Goal: Information Seeking & Learning: Learn about a topic

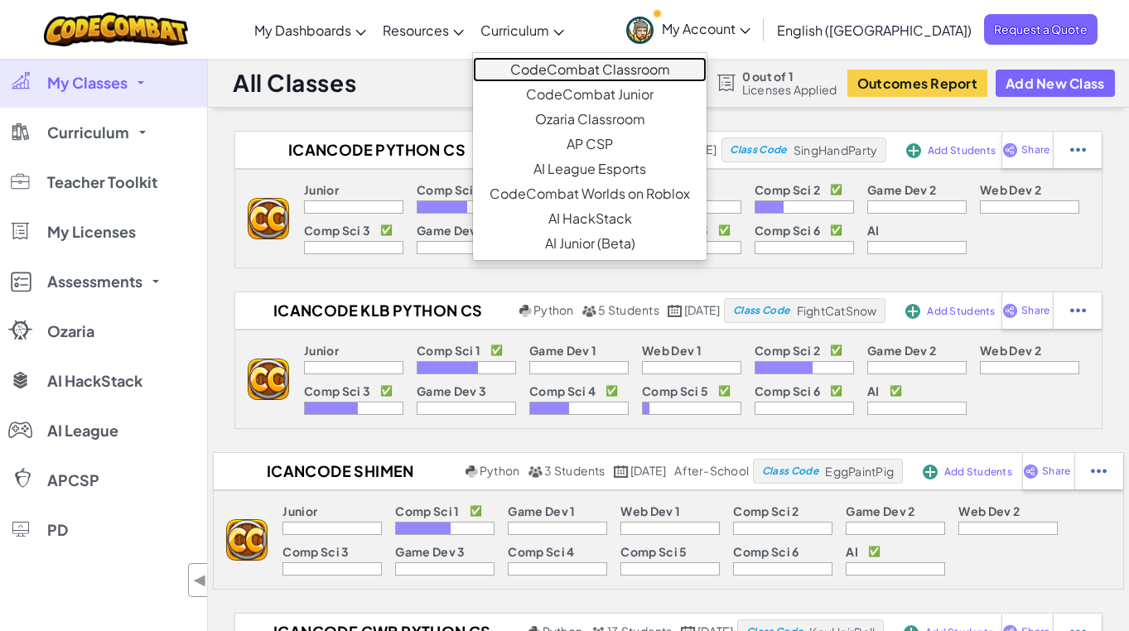
click at [563, 60] on link "CodeCombat Classroom" at bounding box center [590, 69] width 234 height 25
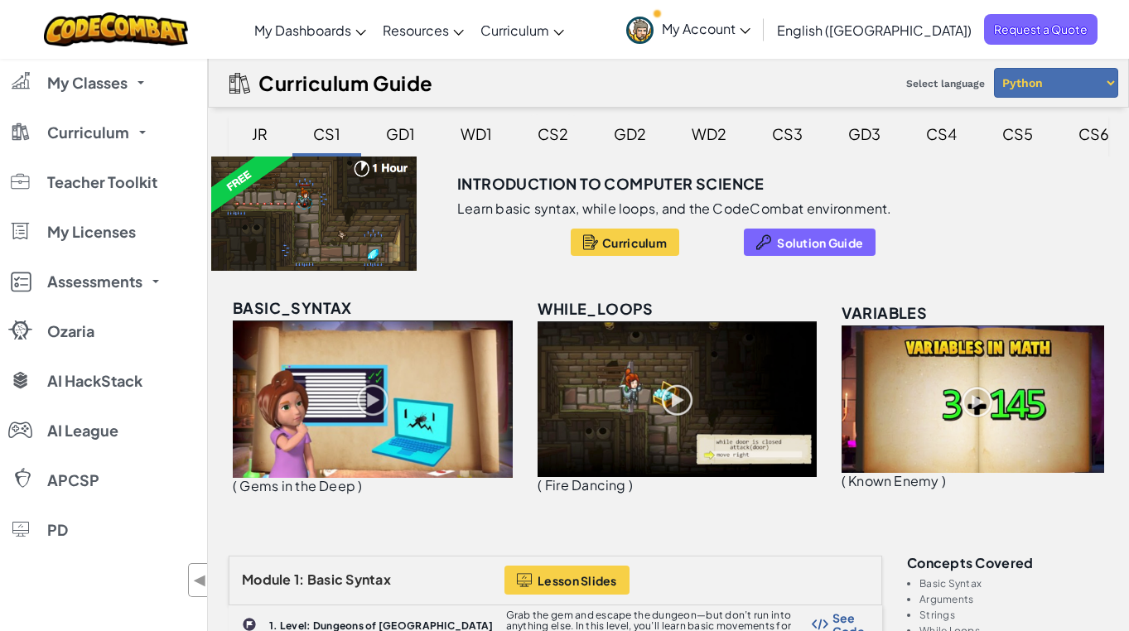
click at [546, 140] on div "CS2" at bounding box center [553, 133] width 64 height 39
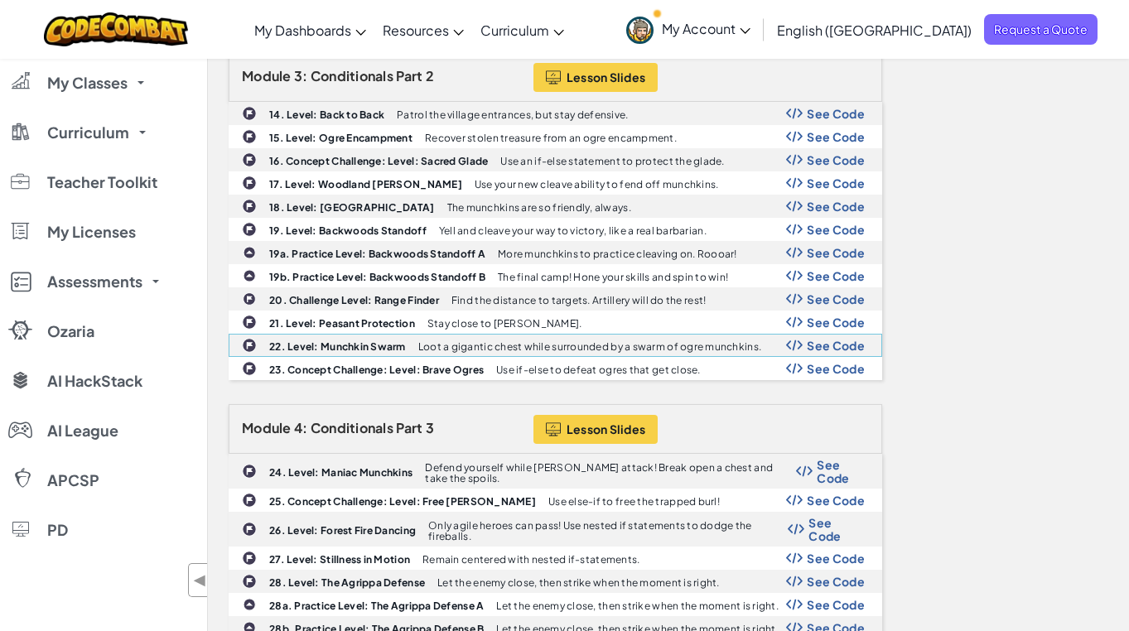
scroll to position [842, 0]
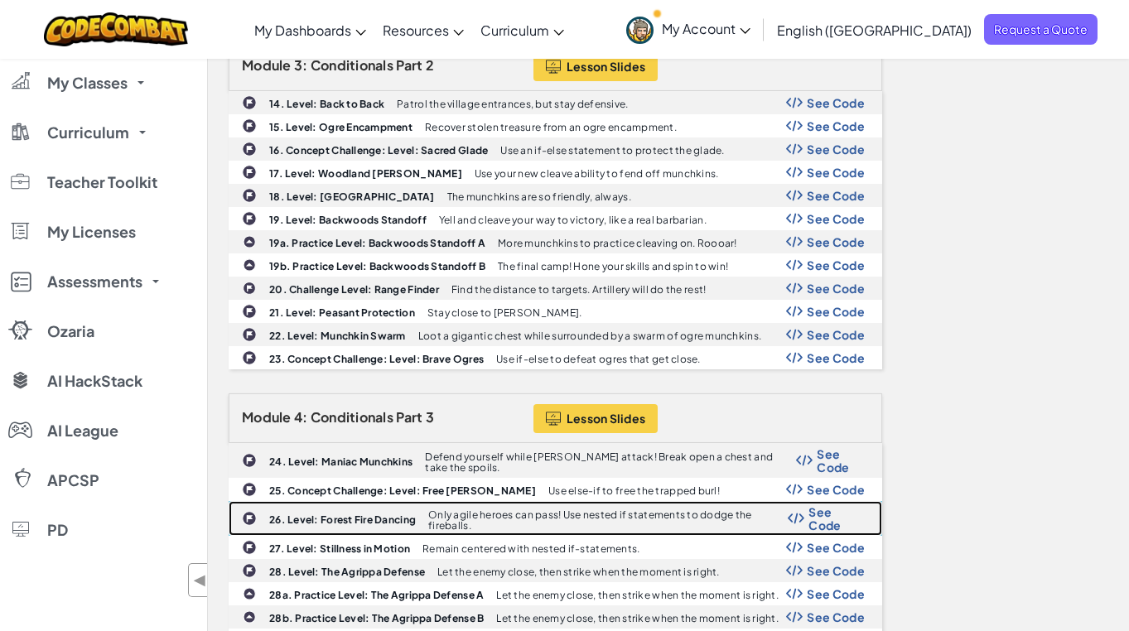
click at [306, 514] on b "26. Level: Forest Fire Dancing" at bounding box center [342, 520] width 147 height 12
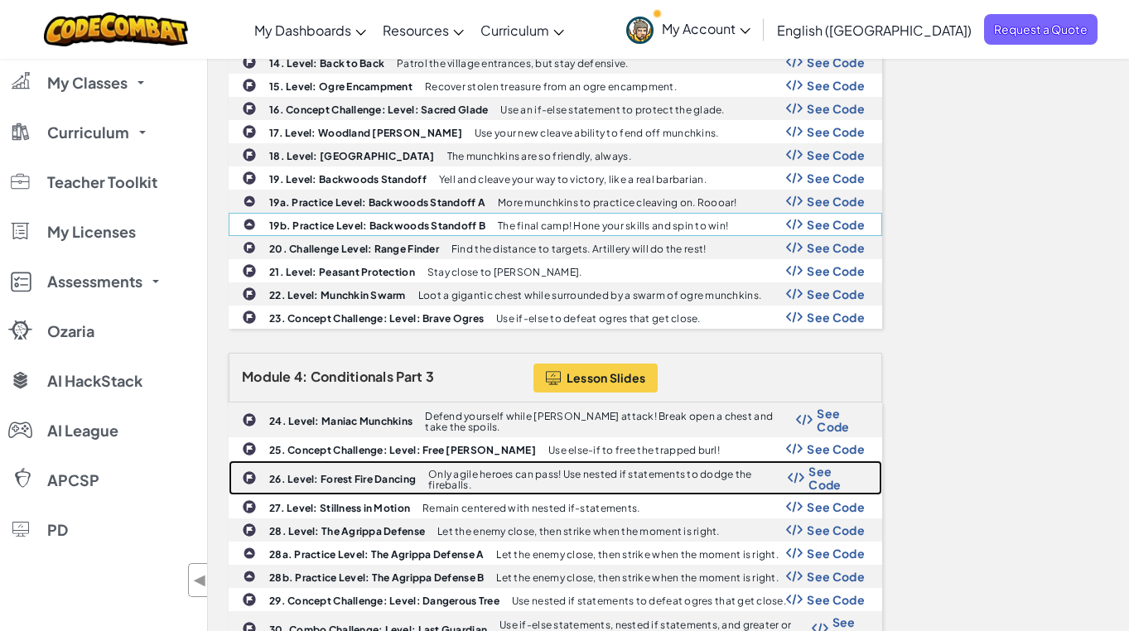
scroll to position [891, 0]
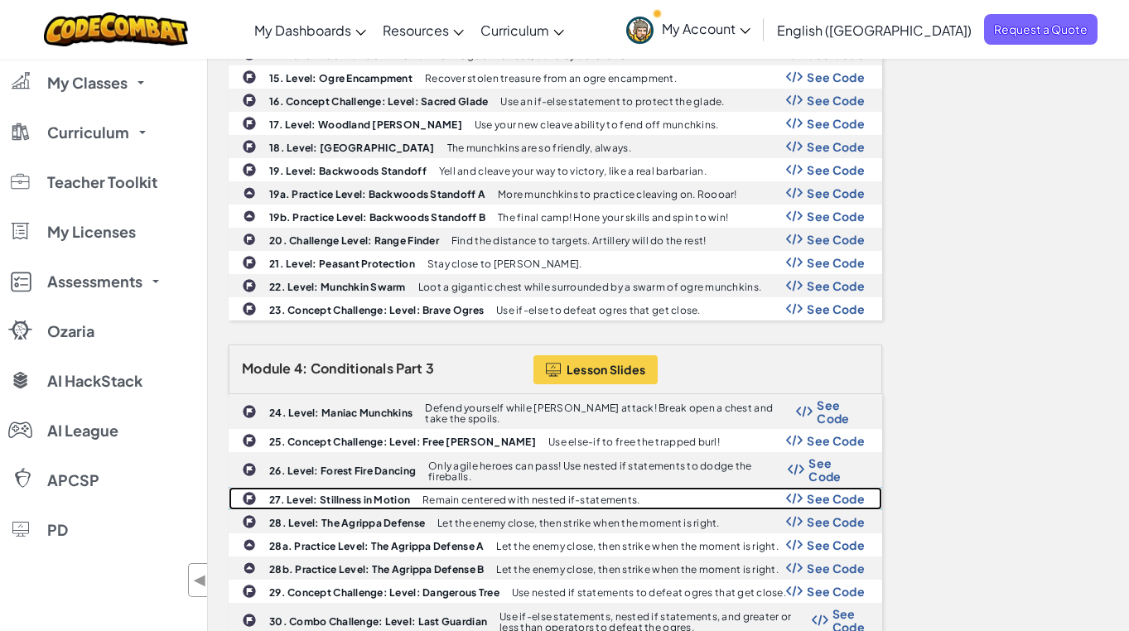
click at [345, 494] on b "27. Level: Stillness in Motion" at bounding box center [339, 500] width 141 height 12
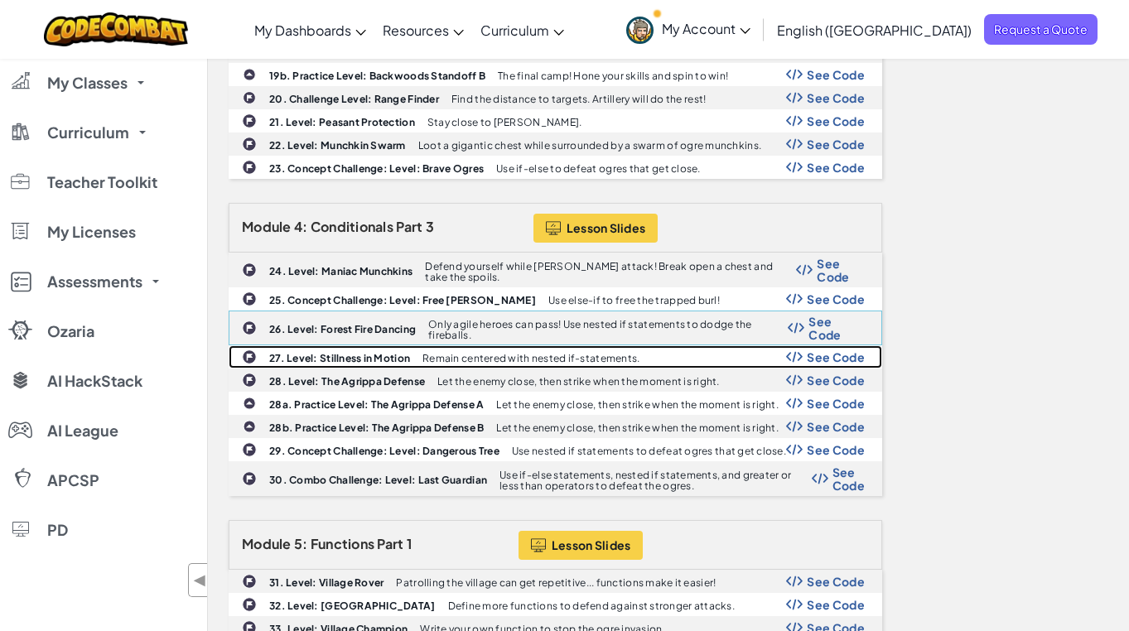
scroll to position [1040, 0]
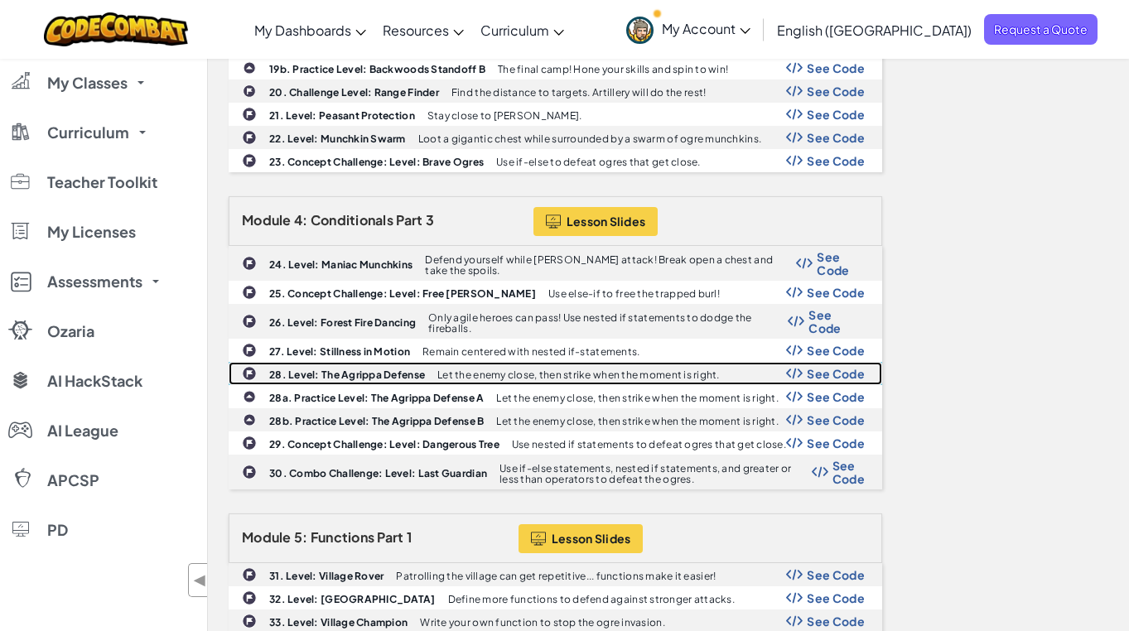
click at [361, 363] on div "28. Level: The Agrippa Defense Let the enemy close, then strike when the moment…" at bounding box center [555, 374] width 652 height 22
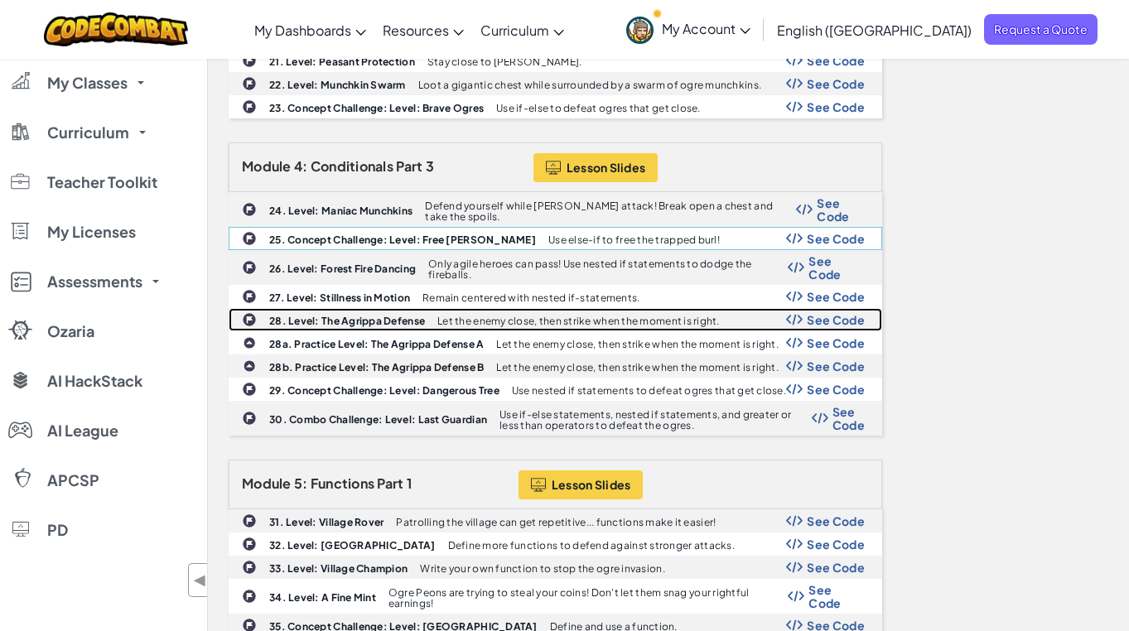
scroll to position [1098, 0]
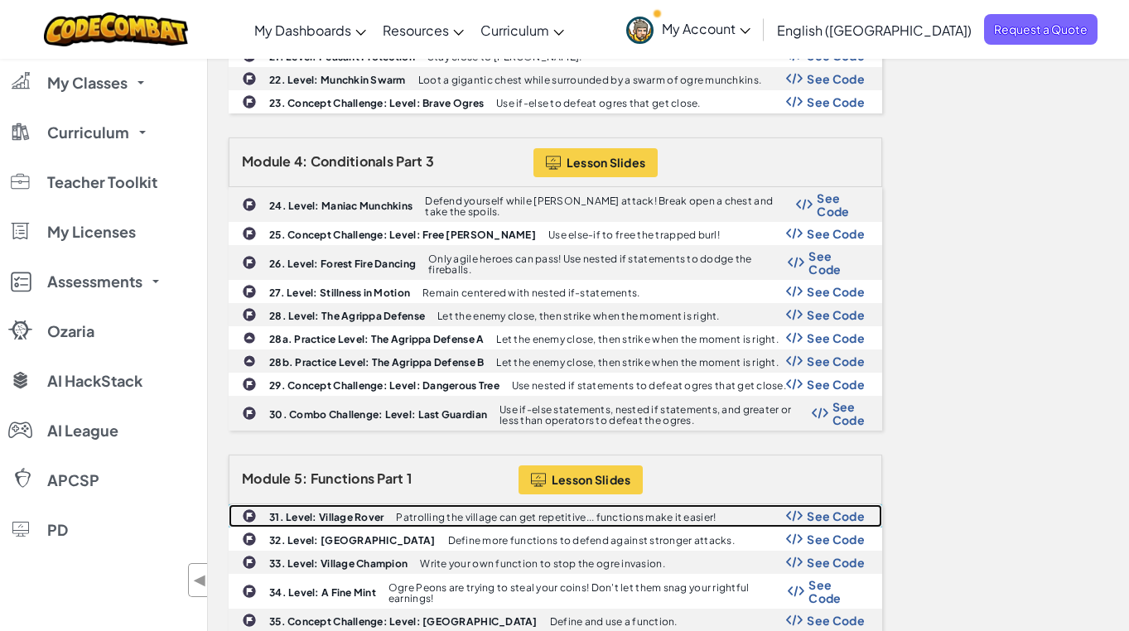
click at [334, 511] on b "31. Level: Village Rover" at bounding box center [326, 517] width 114 height 12
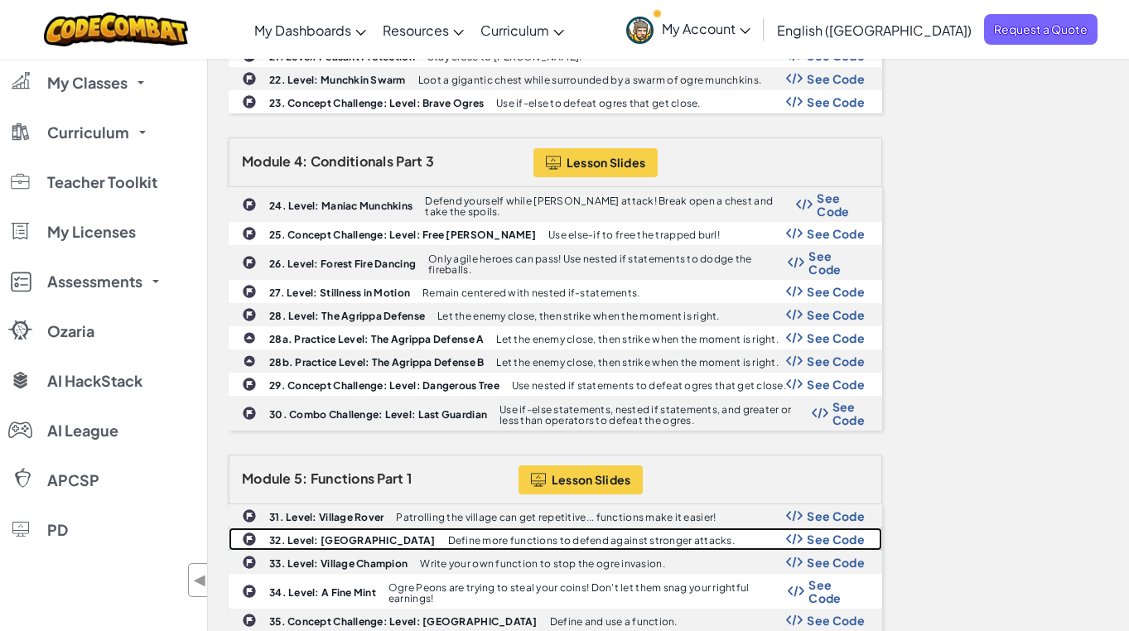
click at [328, 538] on div "32. Level: Village Warder Define more functions to defend against stronger atta…" at bounding box center [555, 539] width 652 height 22
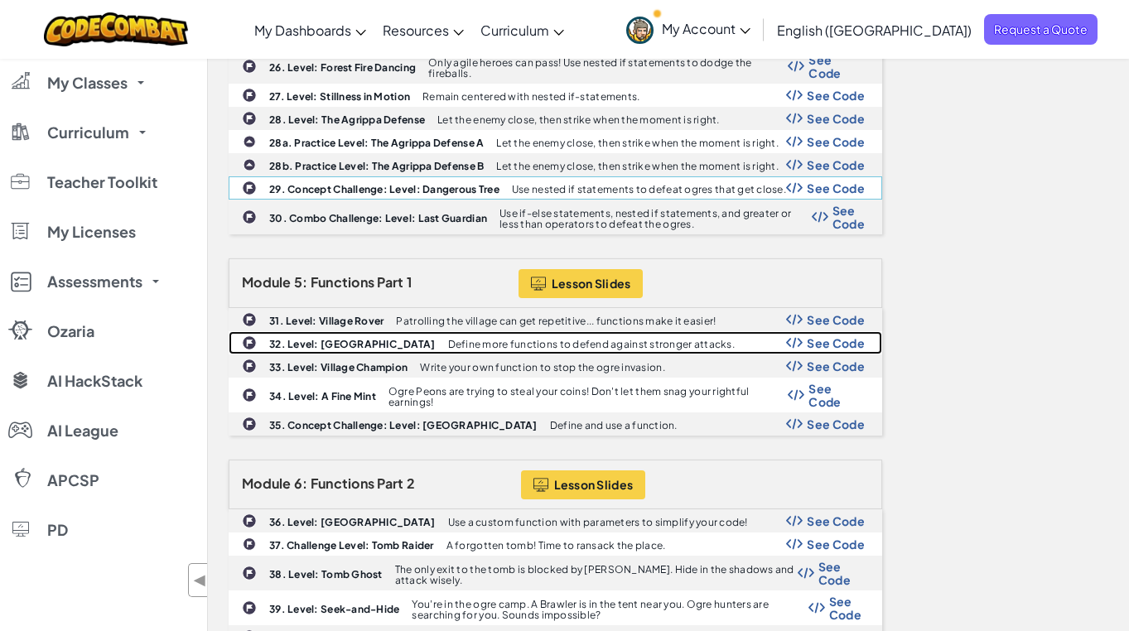
scroll to position [1296, 0]
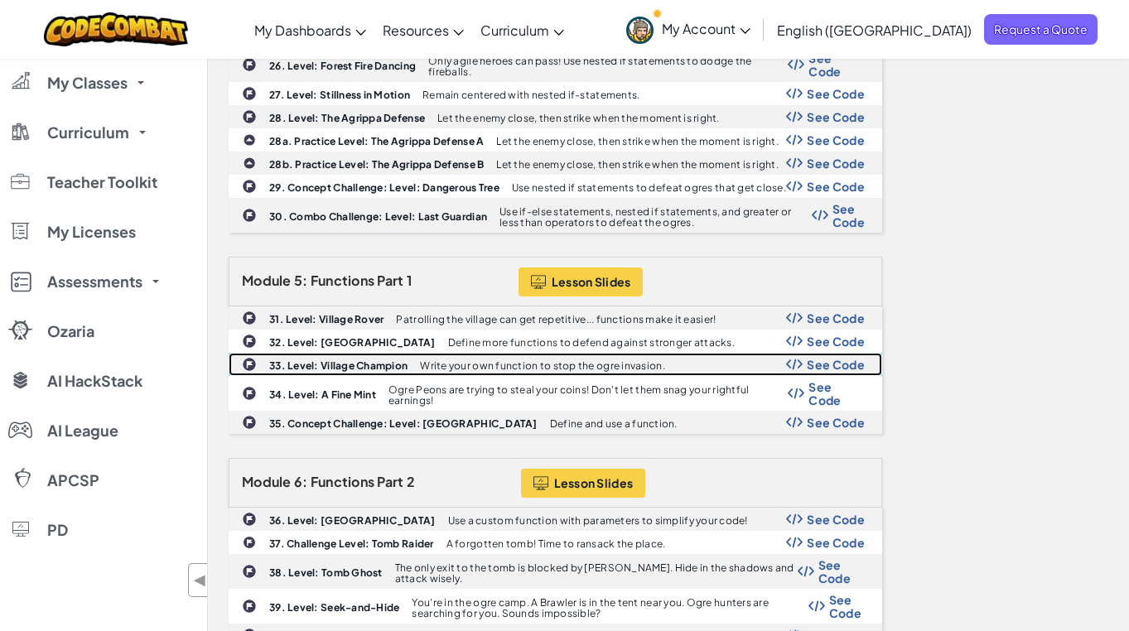
click at [364, 360] on div "33. Level: Village Champion Write your own function to stop the ogre invasion. …" at bounding box center [555, 365] width 652 height 22
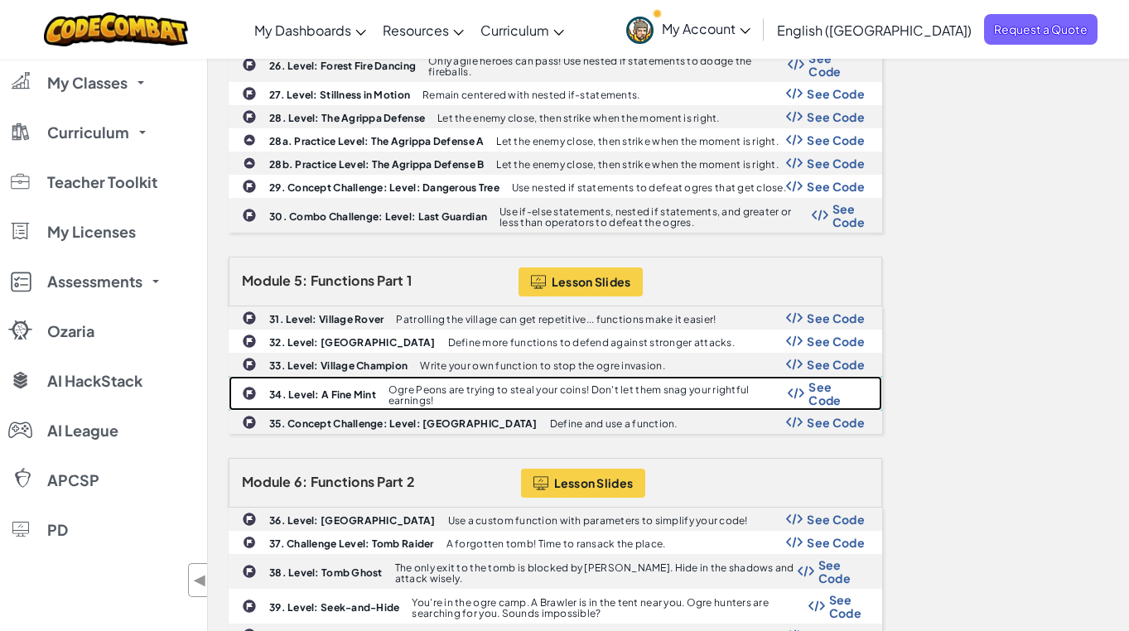
click at [307, 388] on b "34. Level: A Fine Mint" at bounding box center [322, 394] width 107 height 12
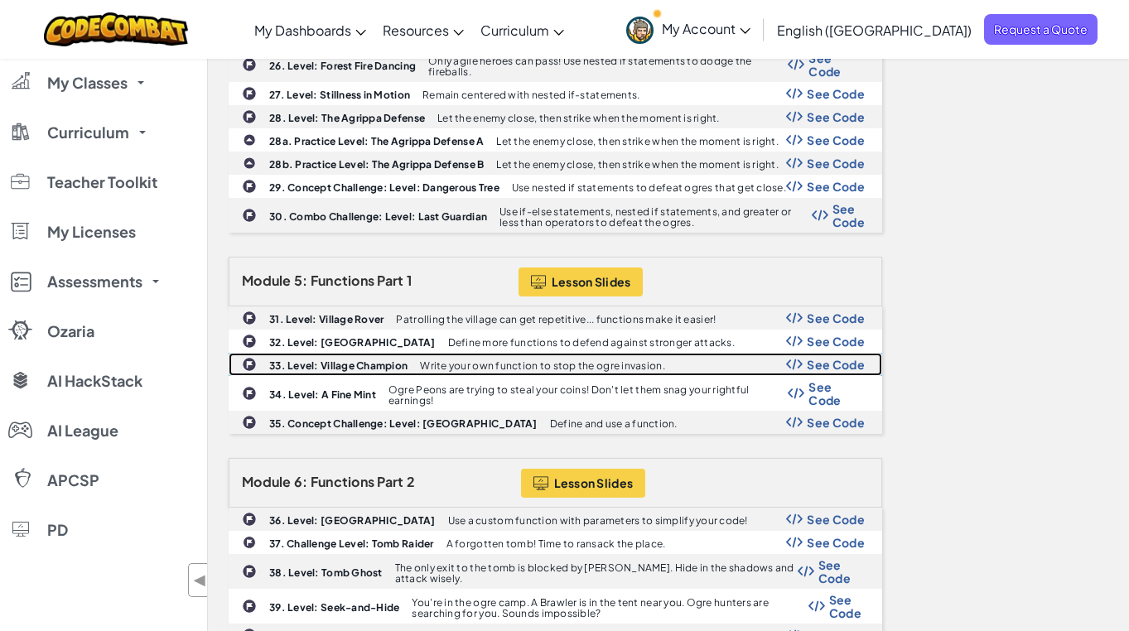
click at [315, 360] on b "33. Level: Village Champion" at bounding box center [338, 366] width 138 height 12
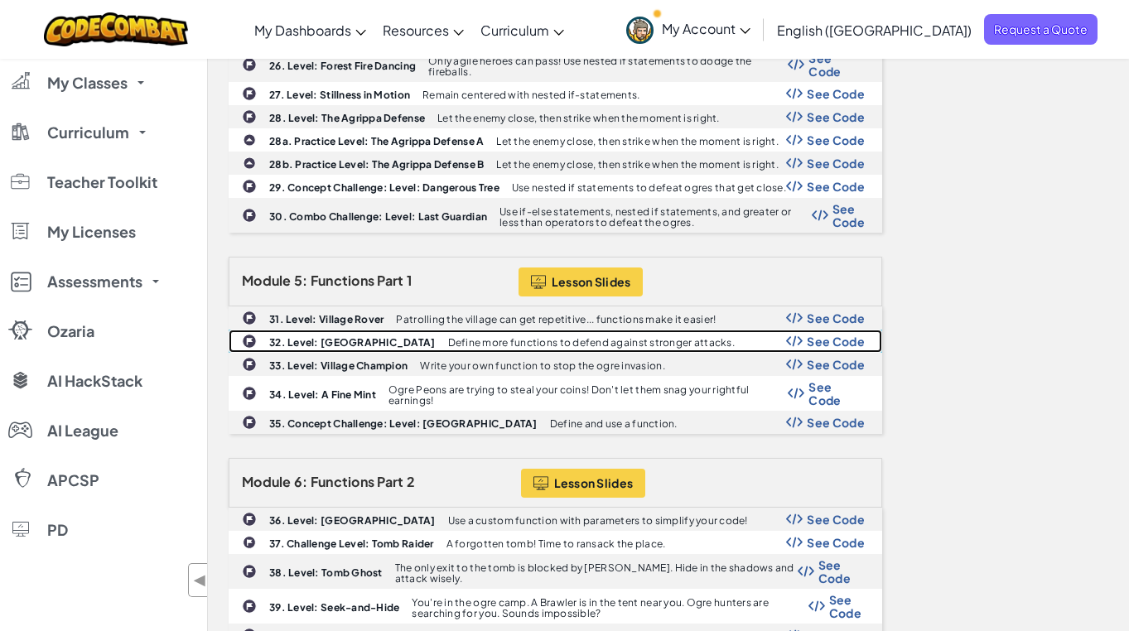
click at [340, 336] on b "32. Level: [GEOGRAPHIC_DATA]" at bounding box center [352, 342] width 166 height 12
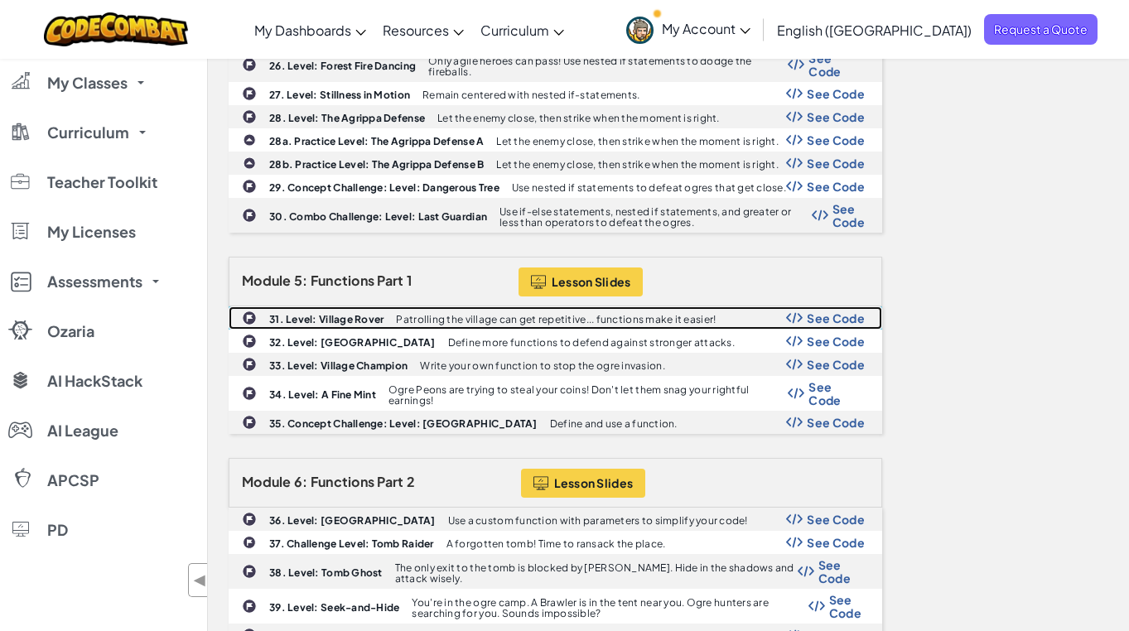
click at [323, 307] on div "31. Level: Village Rover Patrolling the village can get repetitive... functions…" at bounding box center [555, 318] width 652 height 22
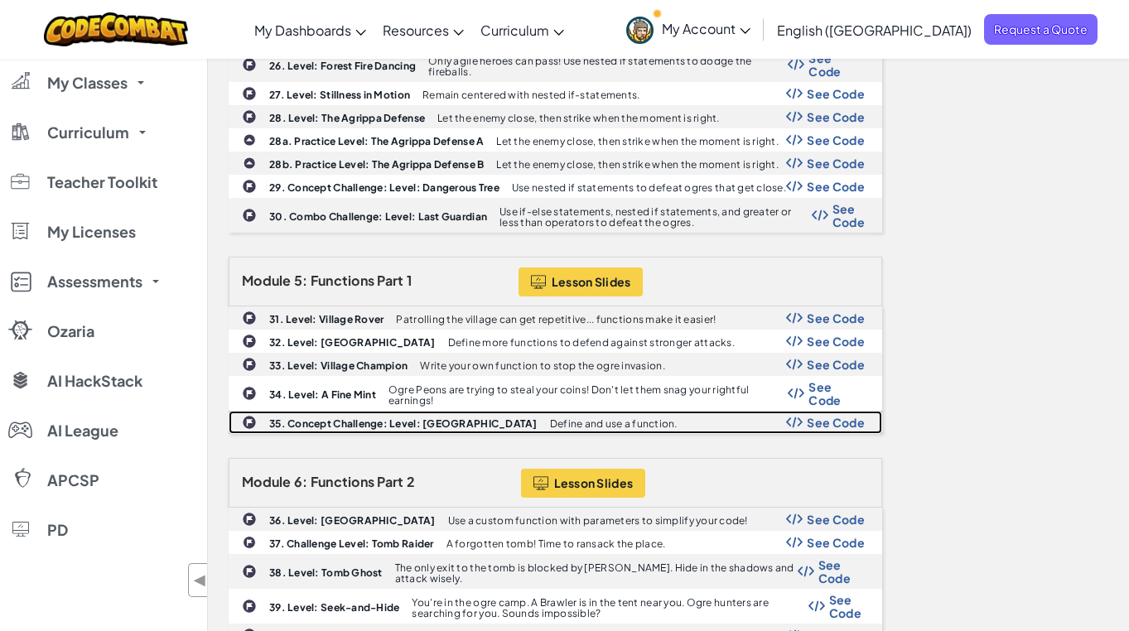
click at [335, 417] on b "35. Concept Challenge: Level: [GEOGRAPHIC_DATA]" at bounding box center [403, 423] width 268 height 12
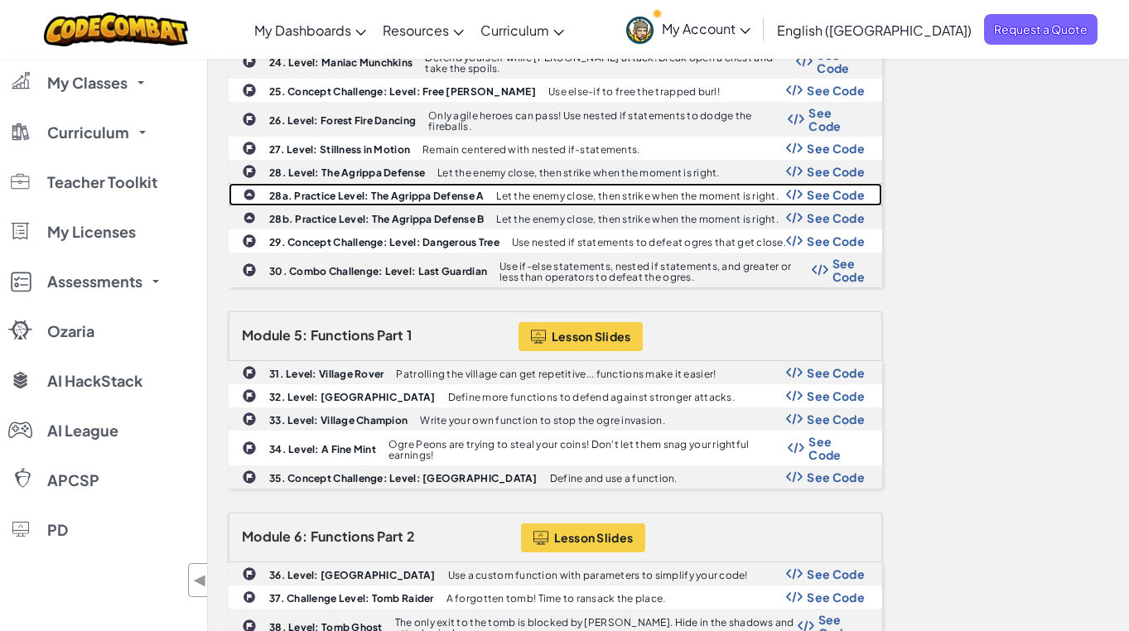
click at [532, 191] on p "Let the enemy close, then strike when the moment is right." at bounding box center [637, 196] width 282 height 11
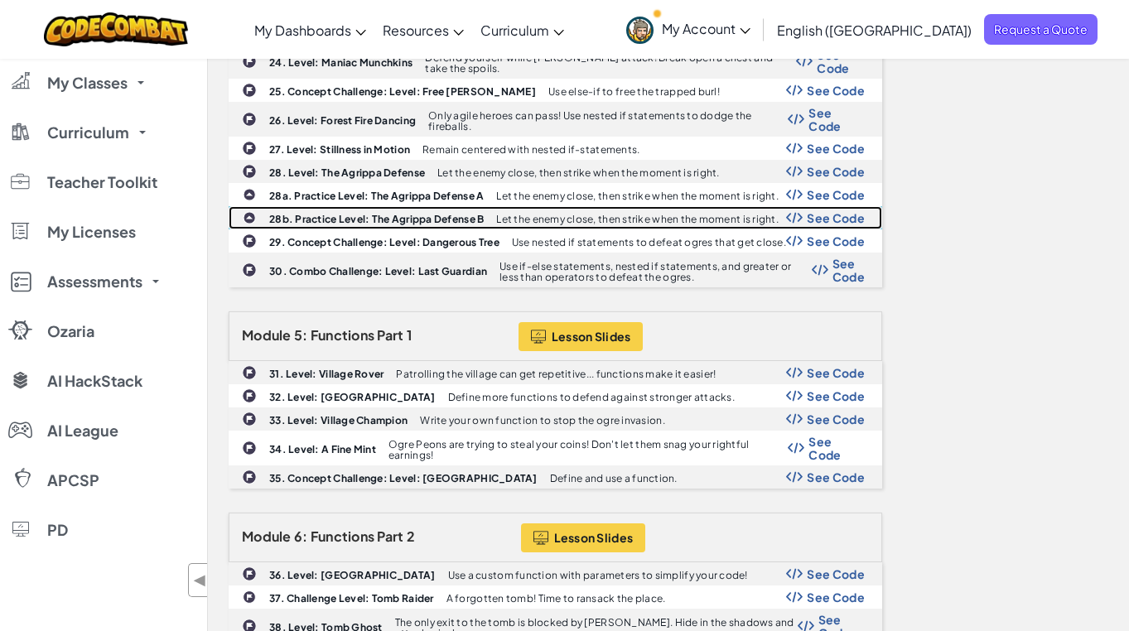
click at [368, 213] on b "28b. Practice Level: The Agrippa Defense B" at bounding box center [376, 219] width 215 height 12
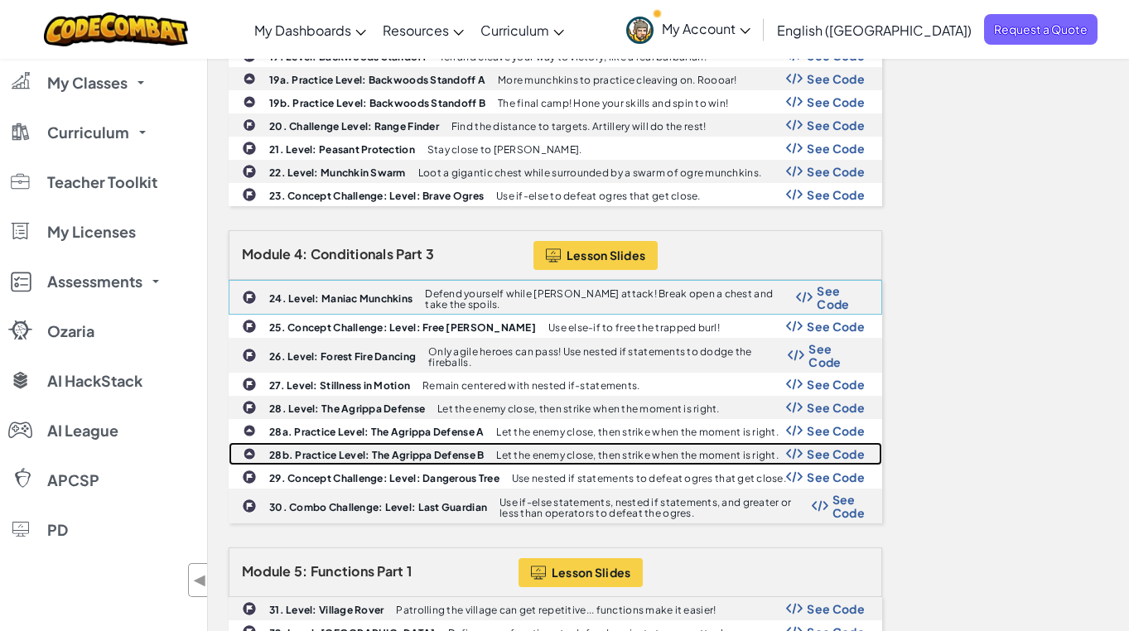
scroll to position [987, 0]
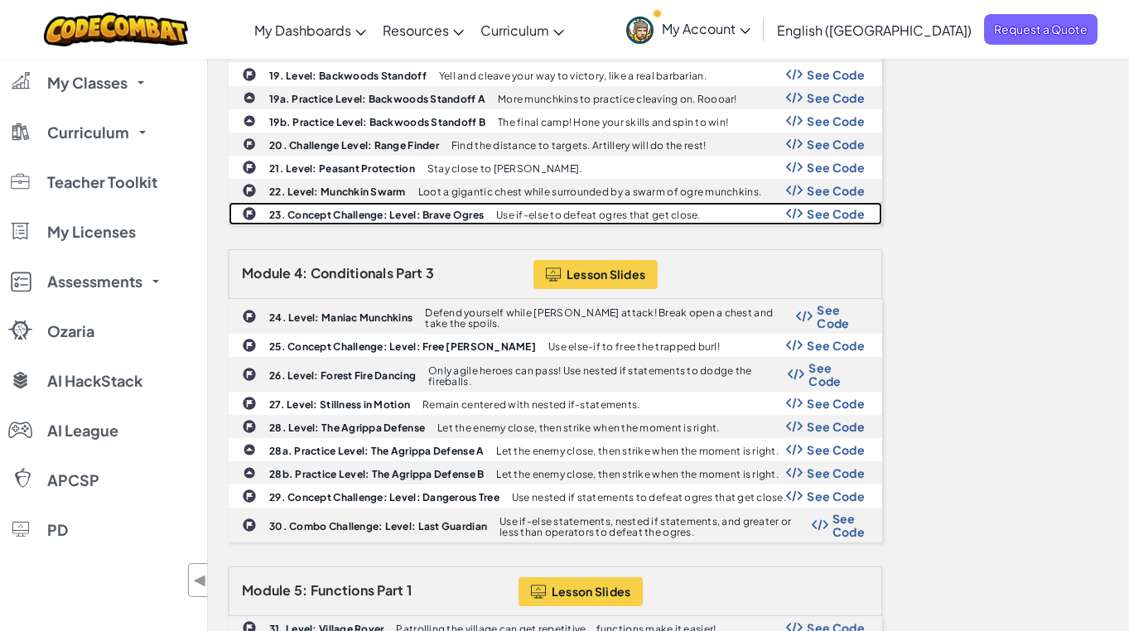
click at [305, 209] on b "23. Concept Challenge: Level: Brave Ogres" at bounding box center [376, 215] width 215 height 12
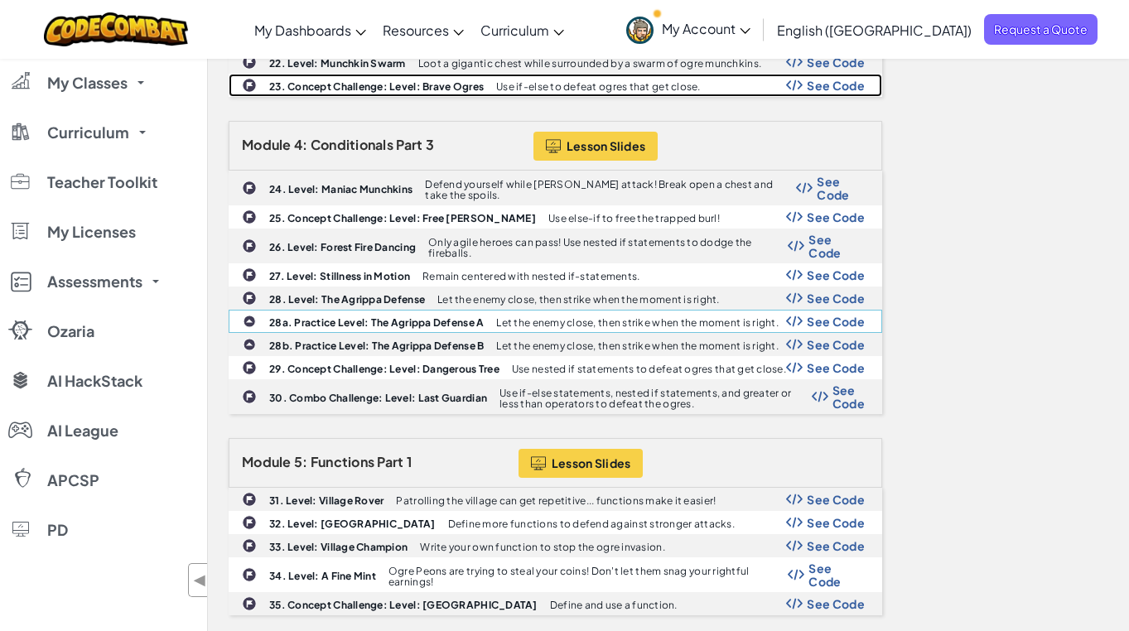
scroll to position [1118, 0]
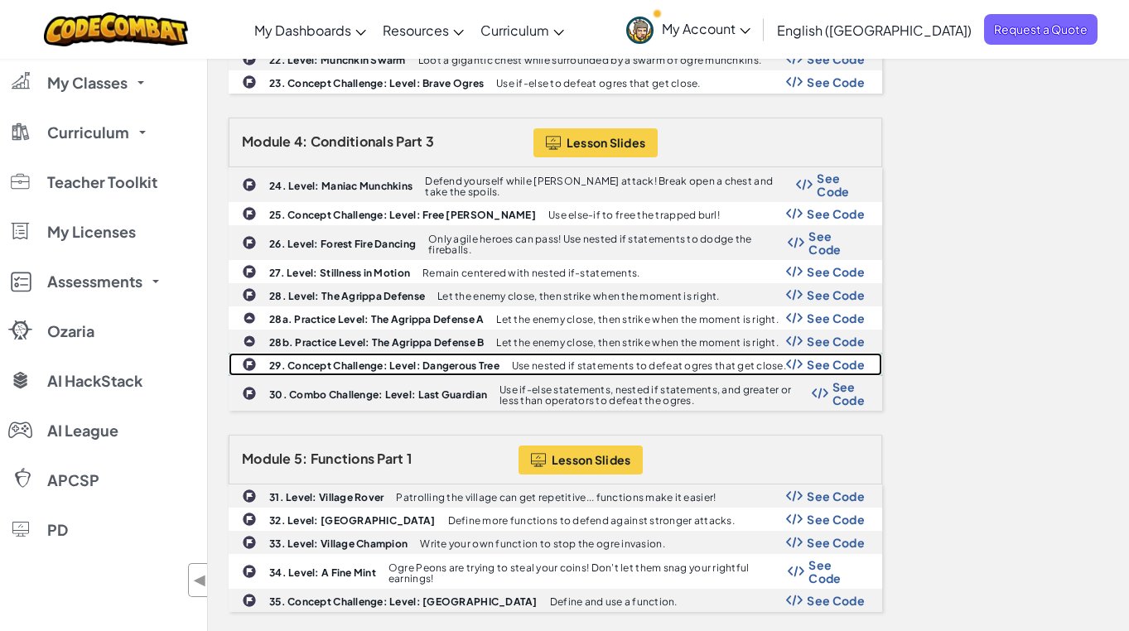
click at [314, 359] on div "29. Concept Challenge: Level: Dangerous Tree Use nested if statements to defeat…" at bounding box center [555, 365] width 652 height 22
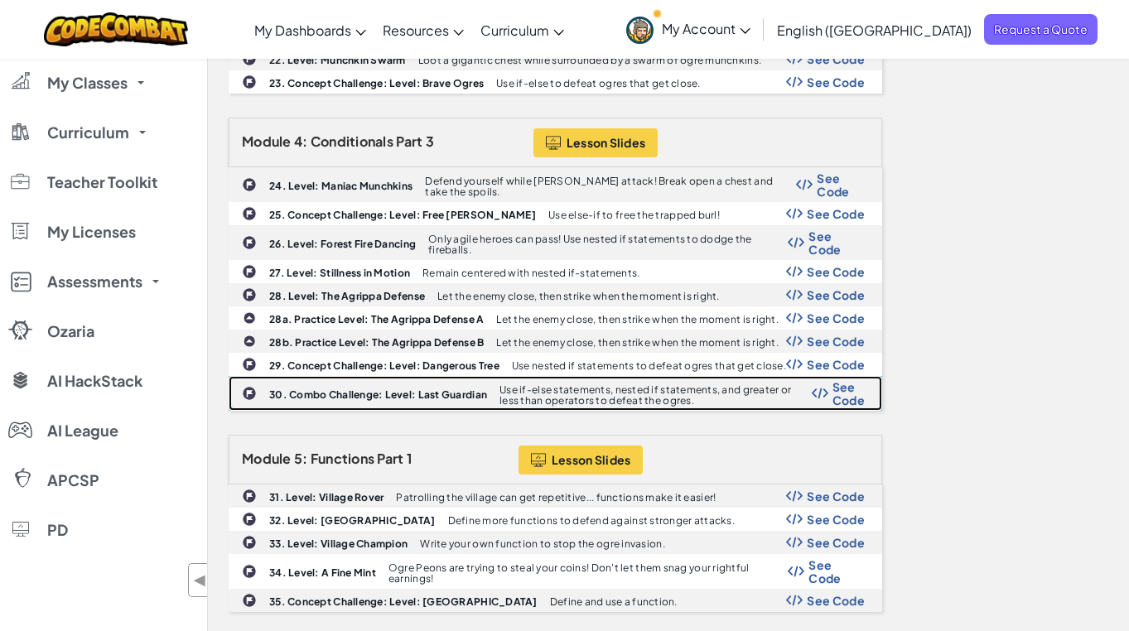
click at [411, 388] on b "30. Combo Challenge: Level: Last Guardian" at bounding box center [378, 394] width 218 height 12
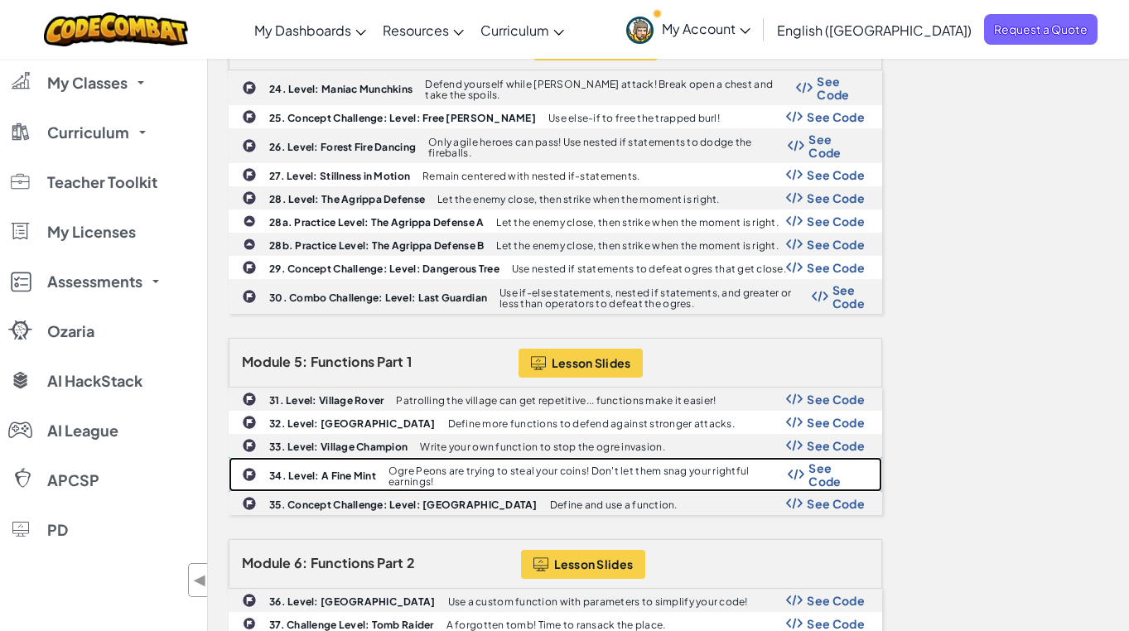
click at [345, 470] on b "34. Level: A Fine Mint" at bounding box center [322, 476] width 107 height 12
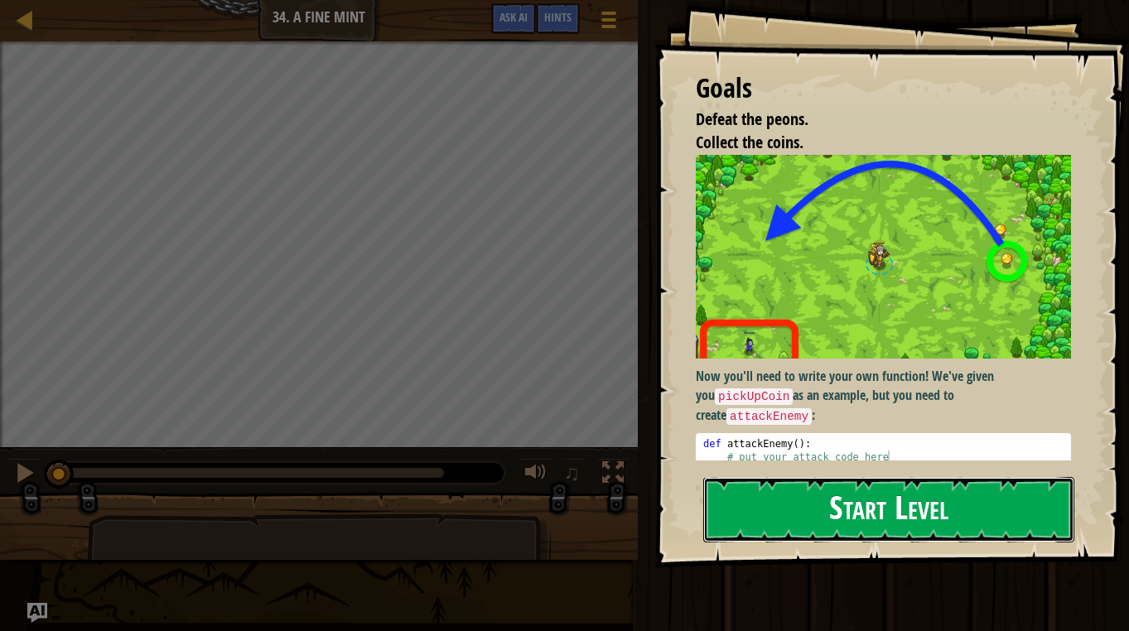
click at [833, 503] on button "Start Level" at bounding box center [888, 509] width 371 height 65
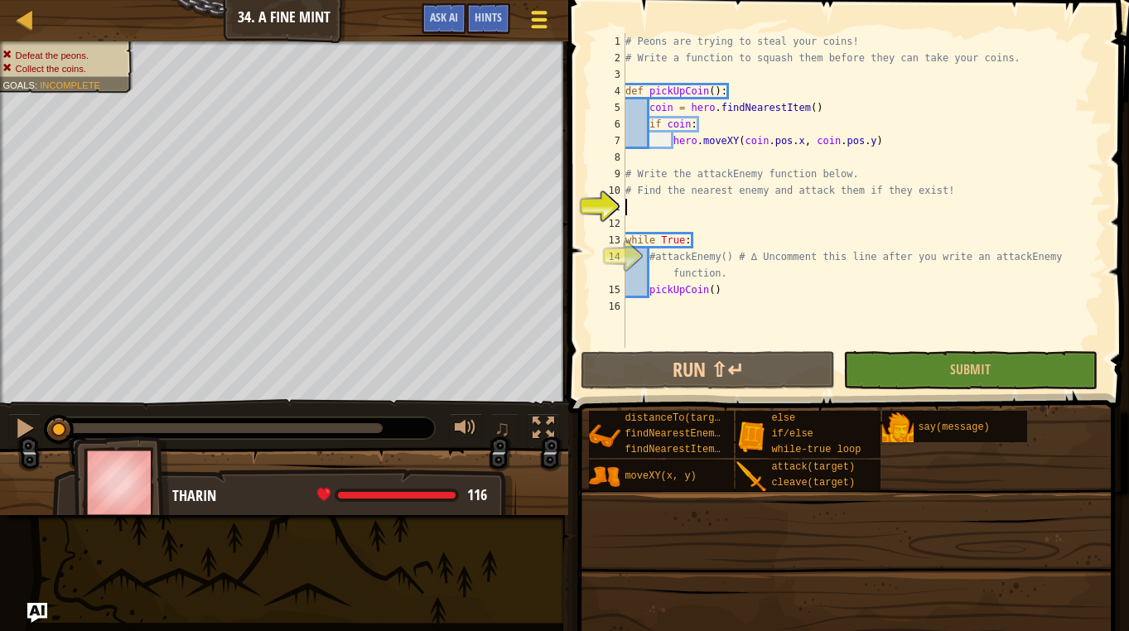
click at [538, 25] on span at bounding box center [539, 26] width 16 height 3
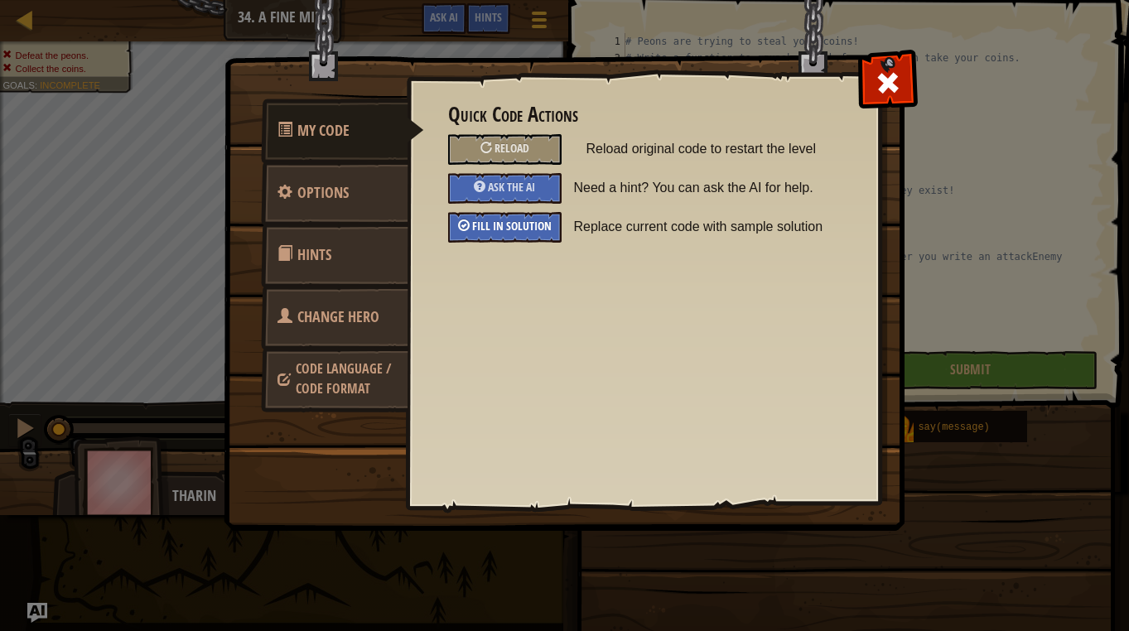
click at [556, 230] on div "Fill in solution" at bounding box center [504, 227] width 113 height 31
click at [899, 84] on span at bounding box center [888, 83] width 27 height 27
type textarea "pickUpCoin()"
